Goal: Task Accomplishment & Management: Complete application form

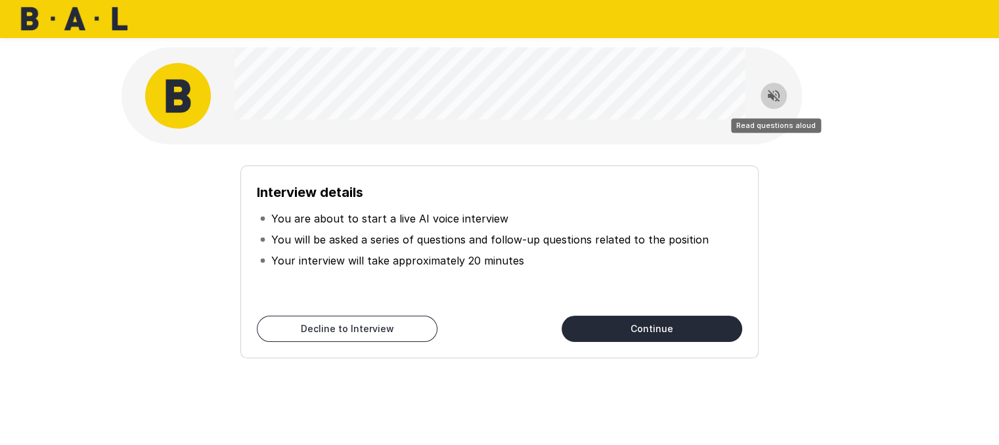
click at [773, 92] on icon "Read questions aloud" at bounding box center [773, 96] width 16 height 16
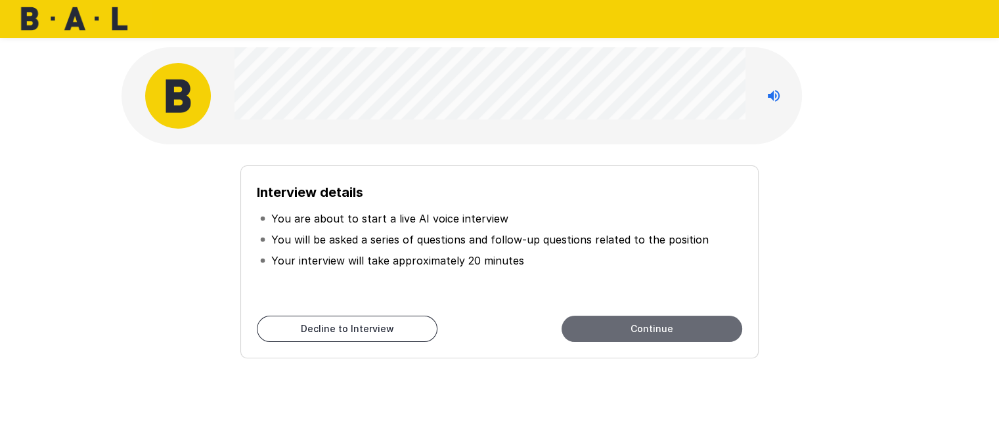
click at [675, 320] on button "Continue" at bounding box center [651, 329] width 181 height 26
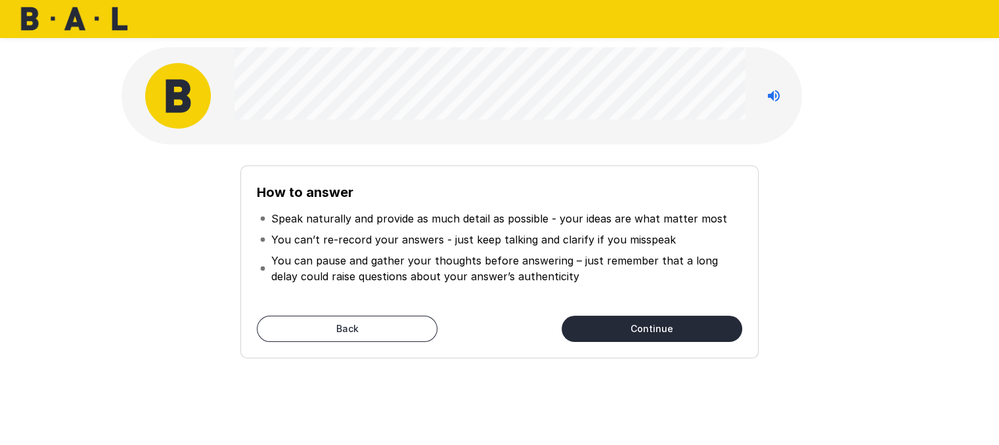
click at [666, 330] on button "Continue" at bounding box center [651, 329] width 181 height 26
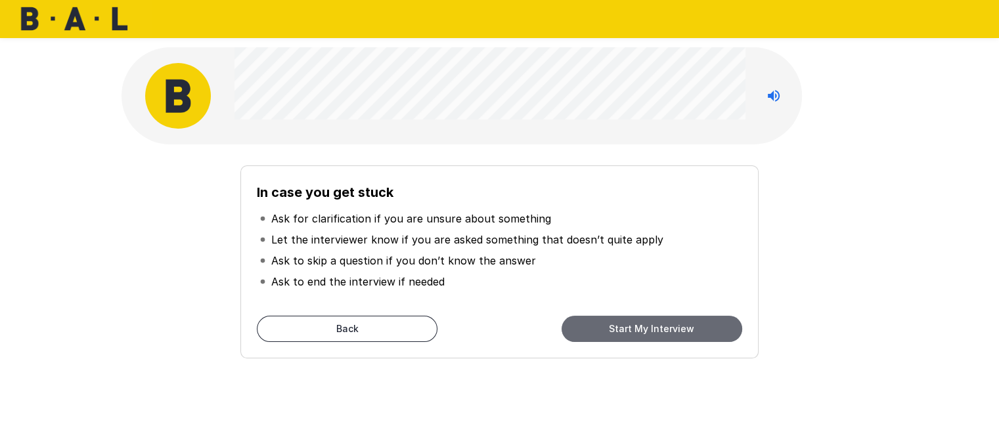
click at [666, 330] on button "Start My Interview" at bounding box center [651, 329] width 181 height 26
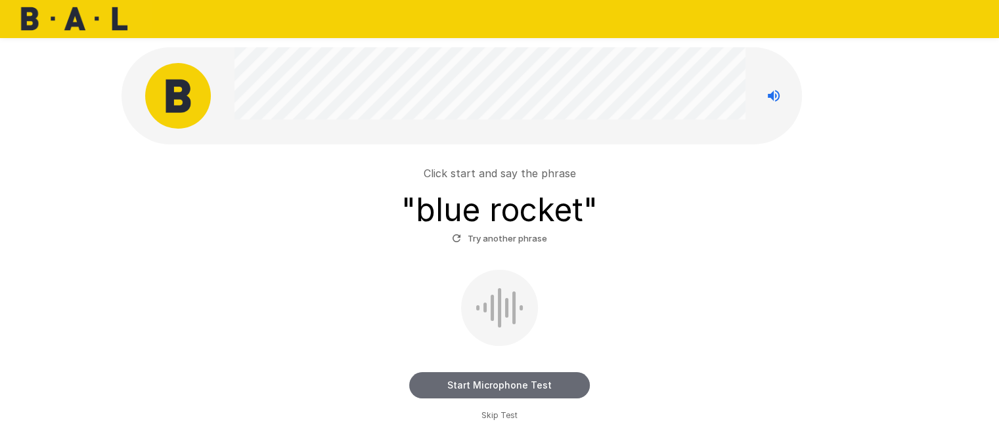
click at [528, 389] on button "Start Microphone Test" at bounding box center [499, 385] width 181 height 26
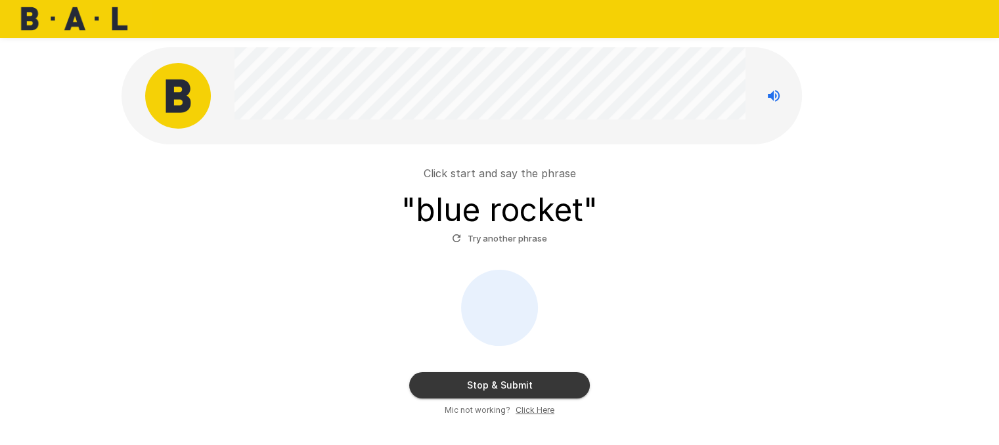
click at [570, 395] on button "Stop & Submit" at bounding box center [499, 385] width 181 height 26
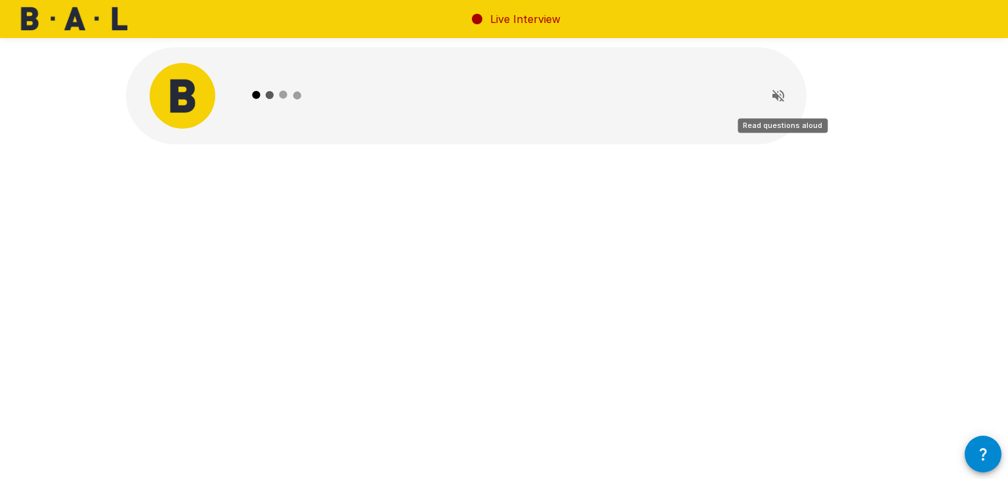
click at [778, 95] on icon "Read questions aloud" at bounding box center [779, 96] width 16 height 16
click at [870, 386] on div "Live Interview" at bounding box center [504, 239] width 1008 height 479
